Goal: Task Accomplishment & Management: Use online tool/utility

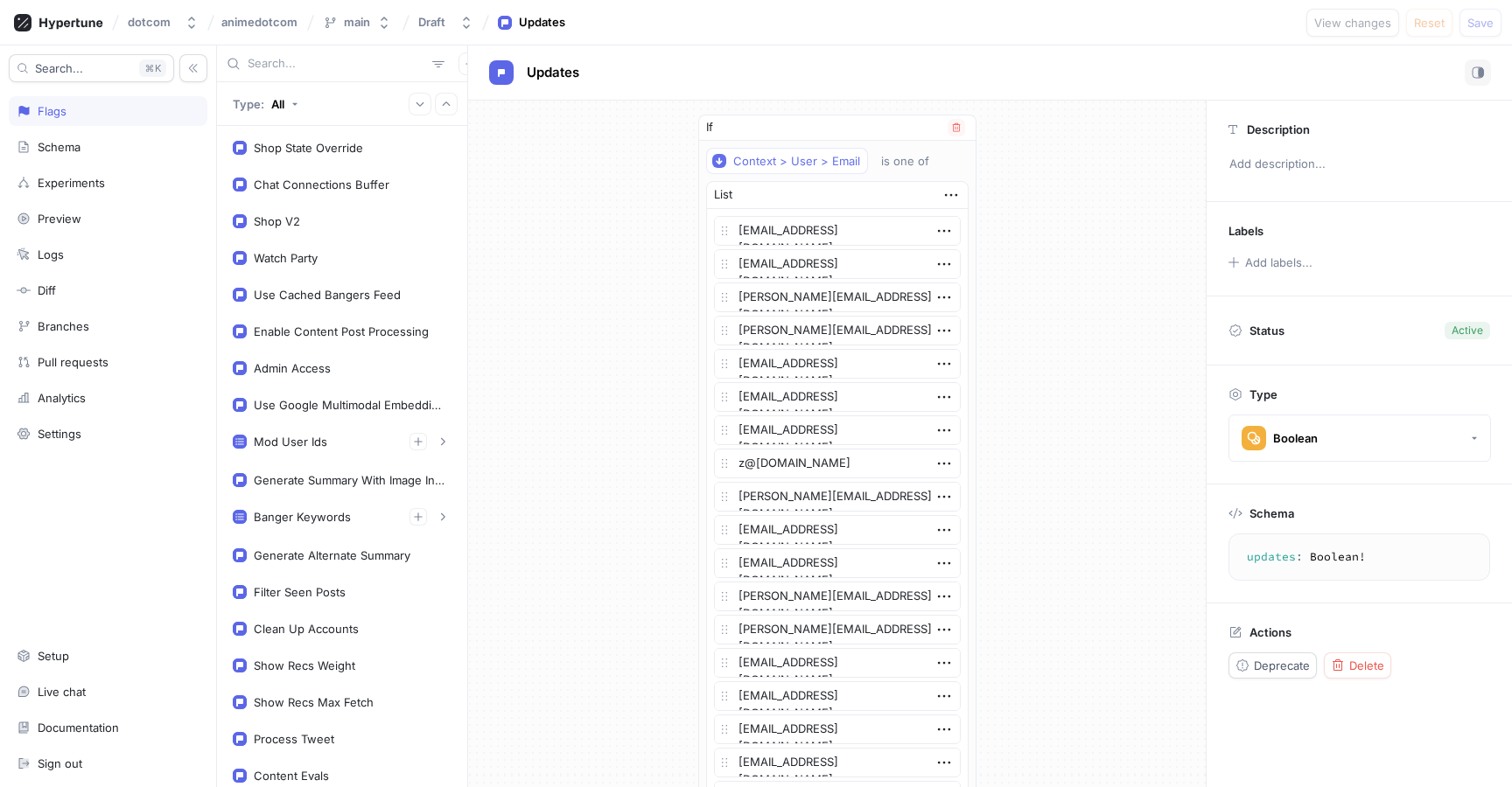
scroll to position [80, 0]
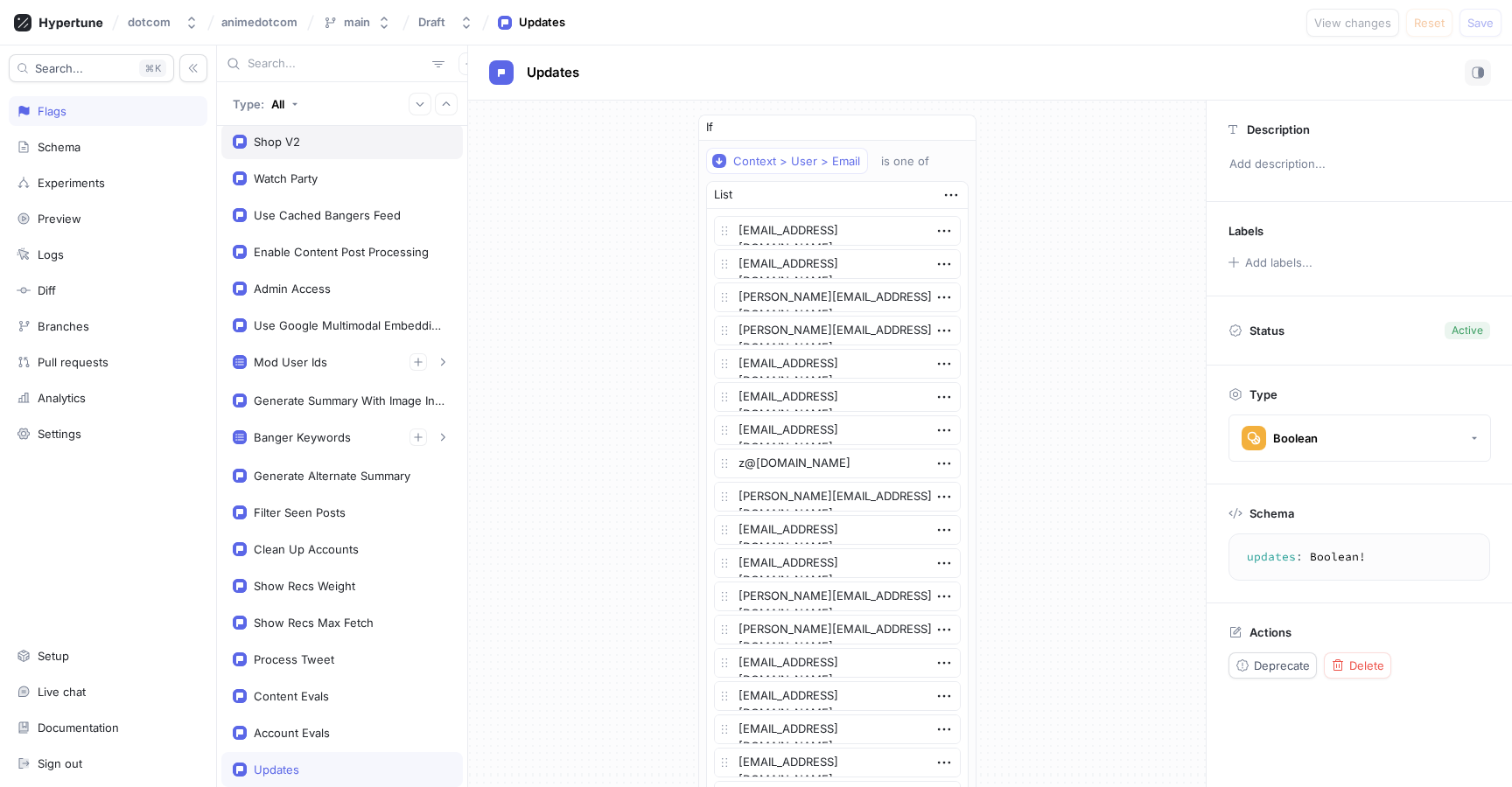
click at [350, 144] on div "Shop V2" at bounding box center [342, 141] width 218 height 14
type textarea "x"
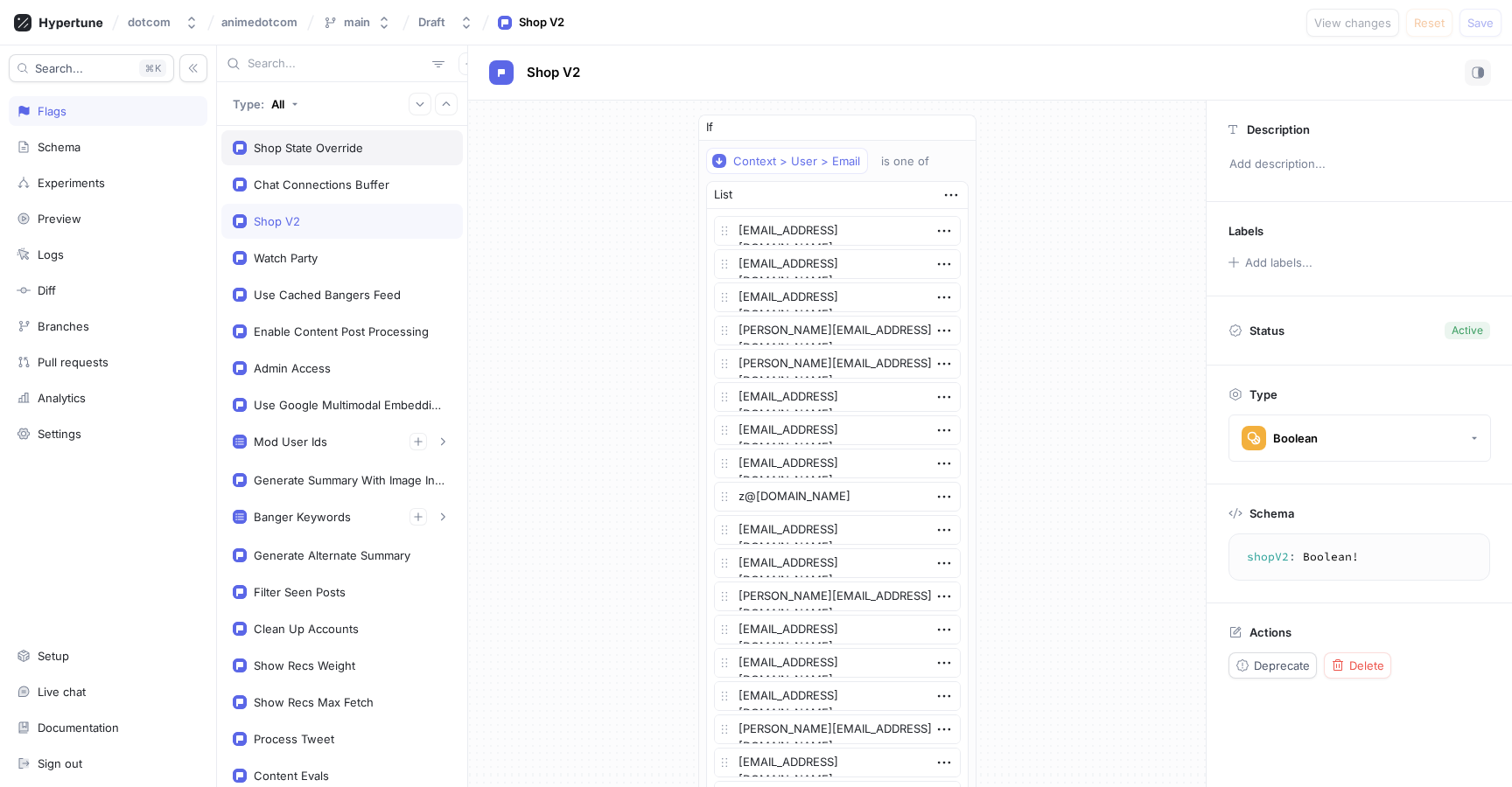
click at [344, 150] on div "Shop State Override" at bounding box center [308, 148] width 110 height 14
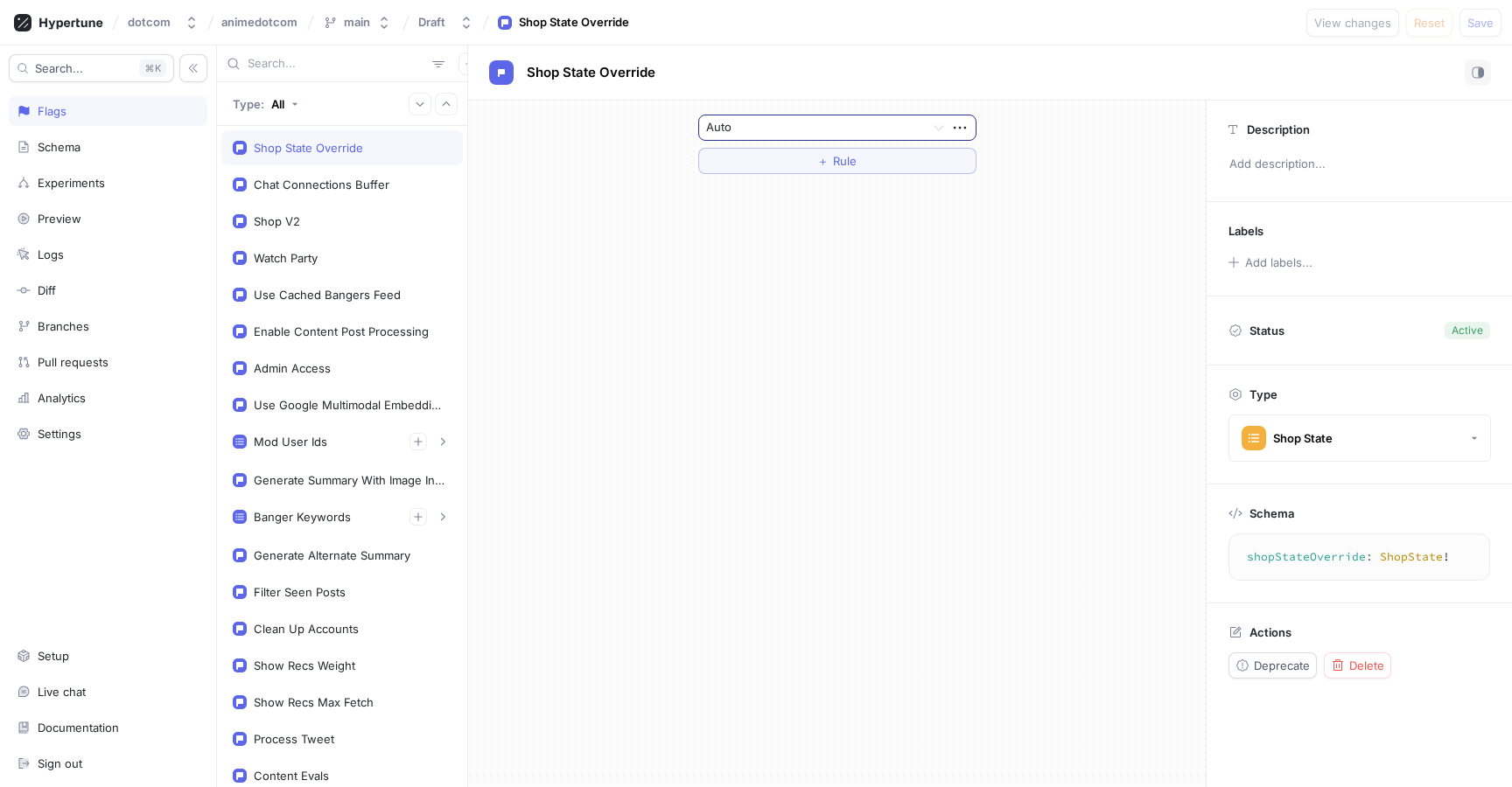
click at [781, 124] on div at bounding box center [812, 128] width 211 height 21
click at [833, 127] on div at bounding box center [812, 128] width 211 height 21
click at [824, 266] on div "Closed Upcoming Restock" at bounding box center [837, 273] width 277 height 28
click at [1466, 27] on button "Save" at bounding box center [1479, 23] width 42 height 28
click at [828, 135] on div at bounding box center [812, 128] width 211 height 21
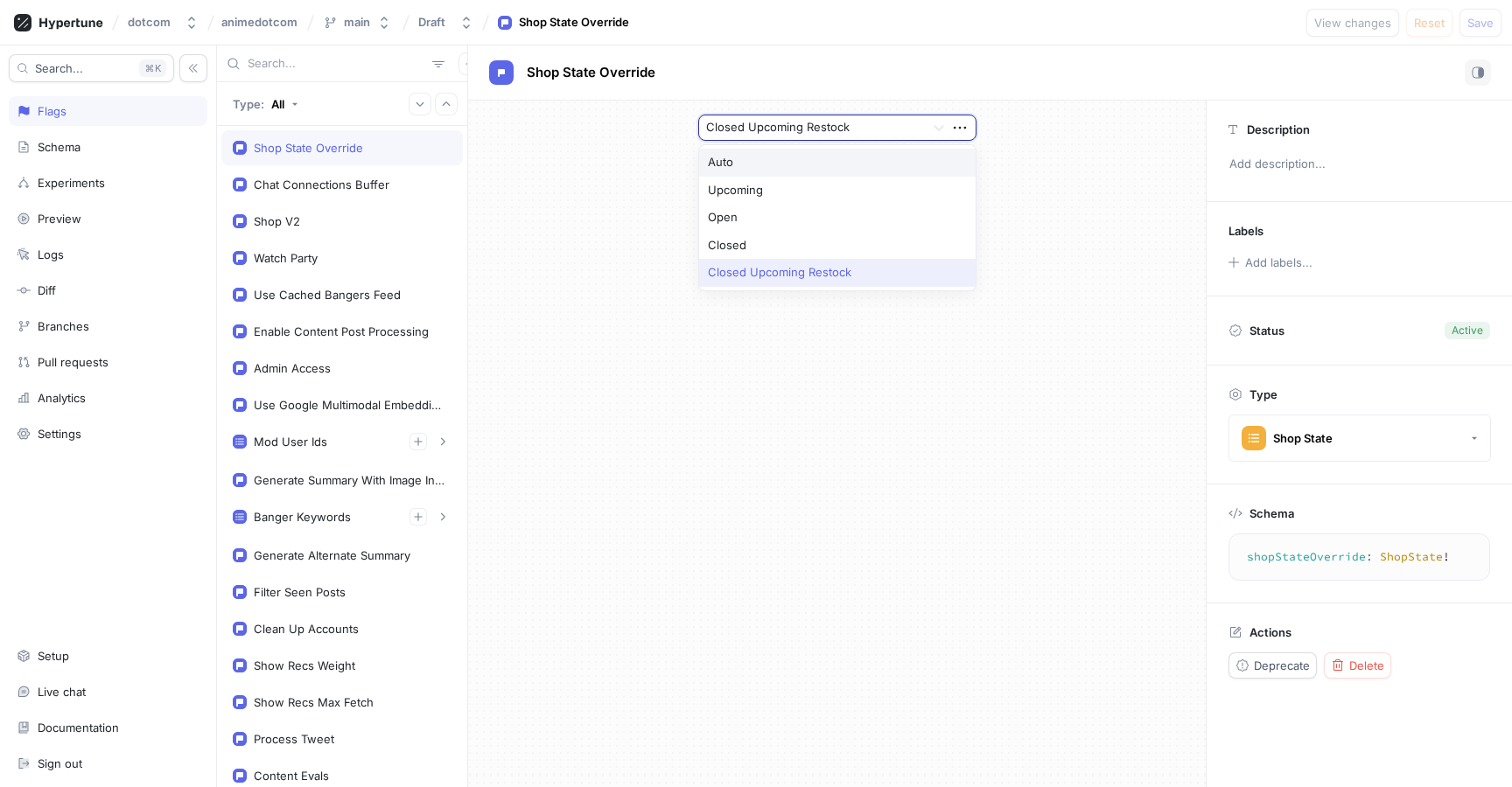
click at [821, 157] on div "Auto" at bounding box center [837, 163] width 277 height 28
click at [1467, 19] on span "Save" at bounding box center [1479, 23] width 27 height 11
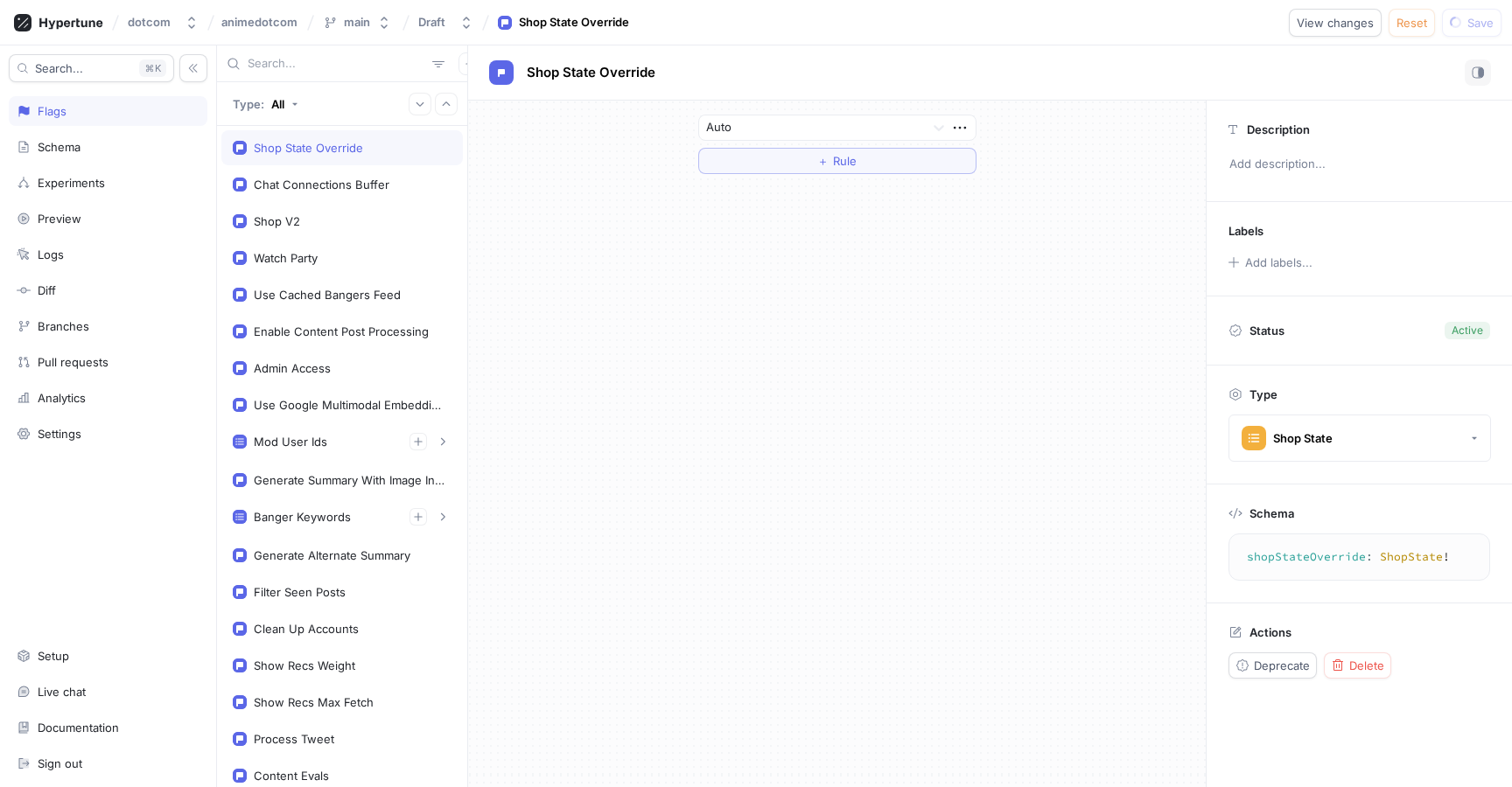
click at [1100, 98] on div "Shop State Override" at bounding box center [990, 73] width 1044 height 55
